Goal: Transaction & Acquisition: Book appointment/travel/reservation

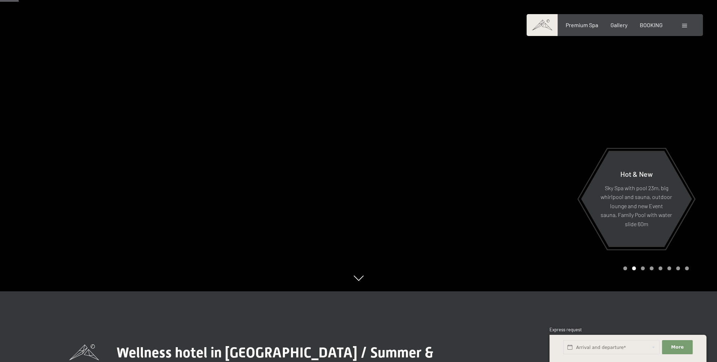
scroll to position [212, 0]
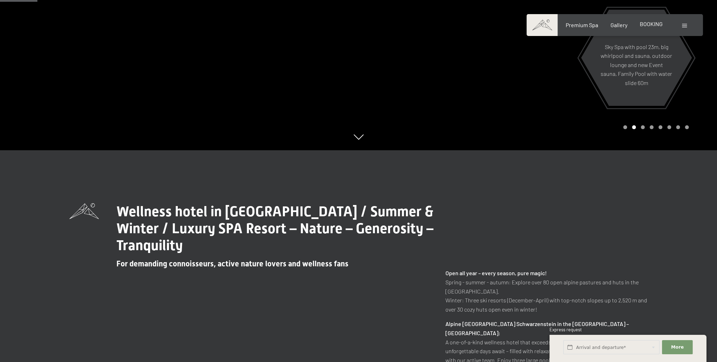
click at [655, 23] on span "BOOKING" at bounding box center [651, 23] width 23 height 7
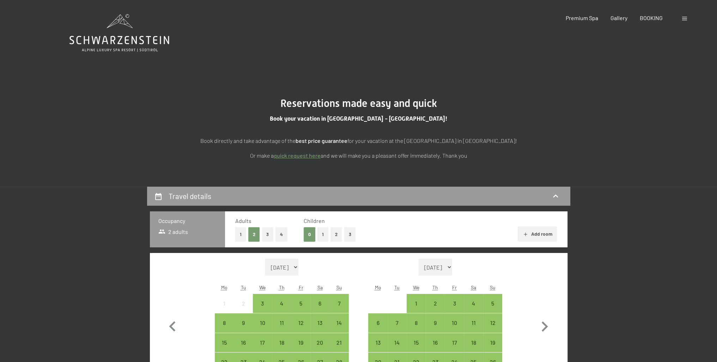
click at [323, 234] on button "1" at bounding box center [323, 234] width 11 height 14
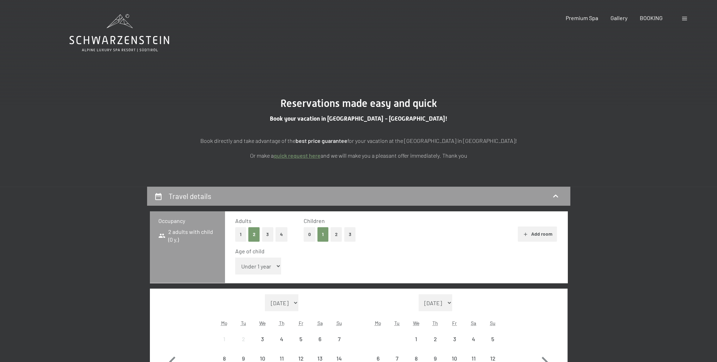
click at [261, 265] on select "Under 1 year 1 year 2 years 3 years 4 years 5 years 6 years 7 years 8 years 9 y…" at bounding box center [258, 266] width 46 height 17
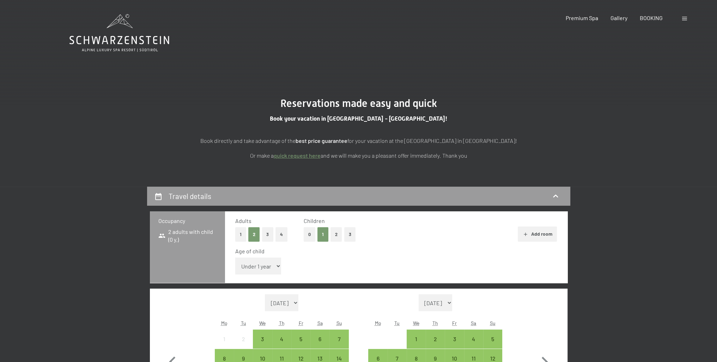
select select "2"
click at [235, 258] on select "Under 1 year 1 year 2 years 3 years 4 years 5 years 6 years 7 years 8 years 9 y…" at bounding box center [258, 266] width 46 height 17
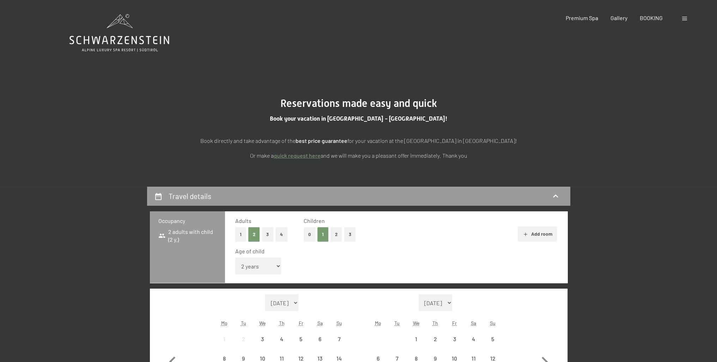
scroll to position [106, 0]
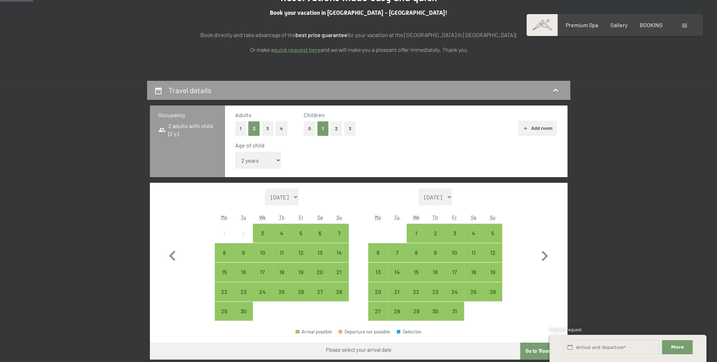
click at [296, 193] on select "[DATE] [DATE] [DATE] [DATE] [DATE] [DATE] [DATE] [DATE] [DATE] [DATE] [DATE] [D…" at bounding box center [282, 196] width 34 height 17
select select "[DATE]"
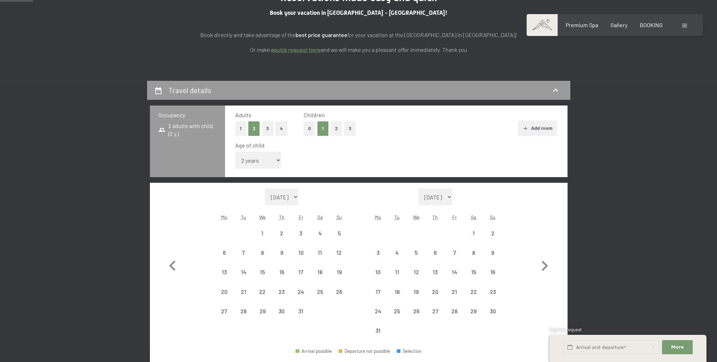
select select "[DATE]"
click at [249, 250] on div "7" at bounding box center [244, 259] width 18 height 18
select select "[DATE]"
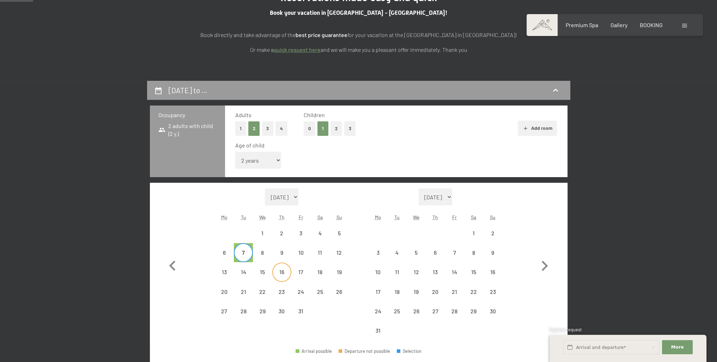
click at [282, 272] on div "16" at bounding box center [282, 278] width 18 height 18
select select "[DATE]"
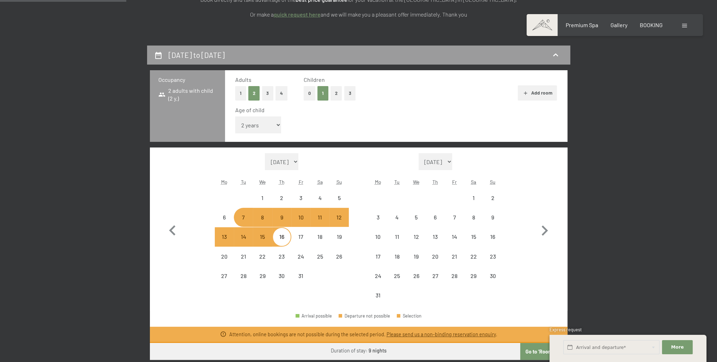
scroll to position [176, 0]
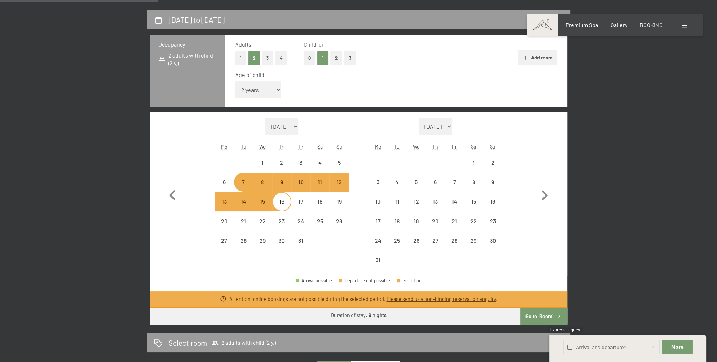
click at [287, 129] on select "[DATE] [DATE] [DATE] [DATE] [DATE] [DATE] [DATE] [DATE] [DATE] [DATE] [DATE] [D…" at bounding box center [282, 126] width 34 height 17
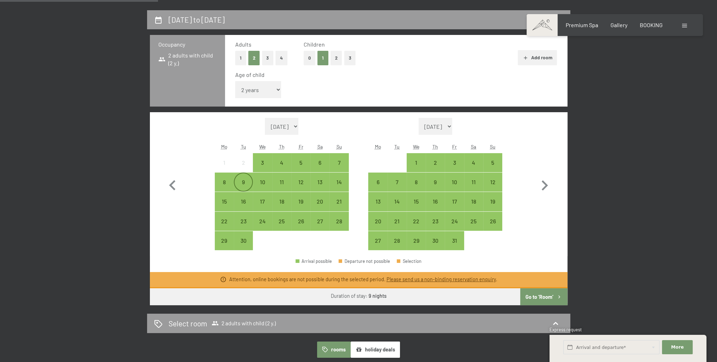
click at [241, 183] on div "9" at bounding box center [244, 188] width 18 height 18
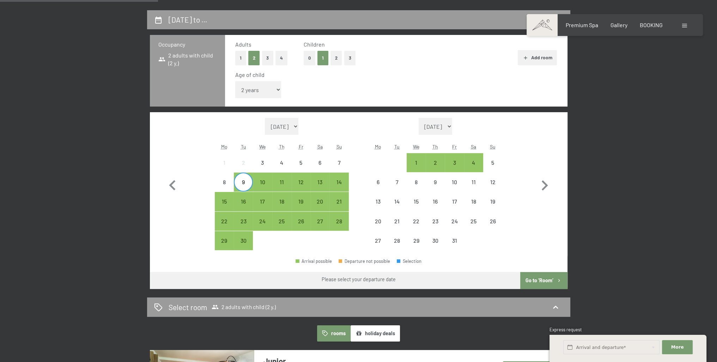
click at [289, 204] on label "Consent to marketing activities*" at bounding box center [329, 201] width 83 height 7
click at [288, 204] on input "Consent to marketing activities*" at bounding box center [284, 201] width 7 height 7
checkbox input "false"
click at [285, 203] on div "18" at bounding box center [282, 208] width 18 height 18
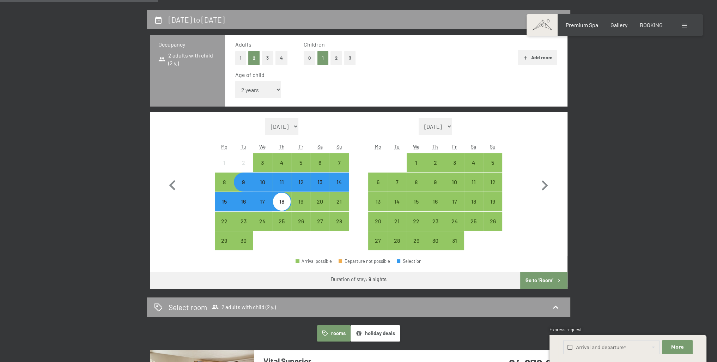
click at [553, 285] on button "Go to ‘Room’" at bounding box center [543, 280] width 47 height 17
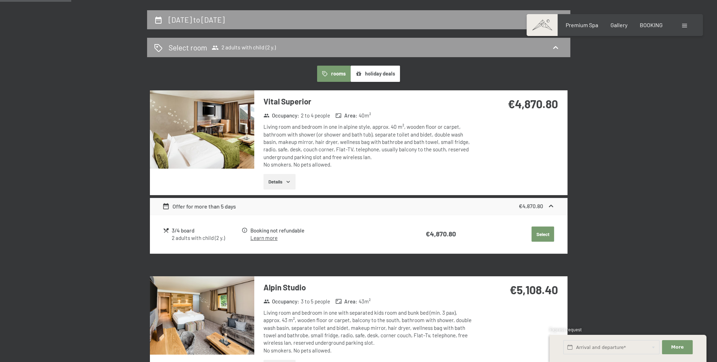
scroll to position [186, 0]
